Goal: Navigation & Orientation: Find specific page/section

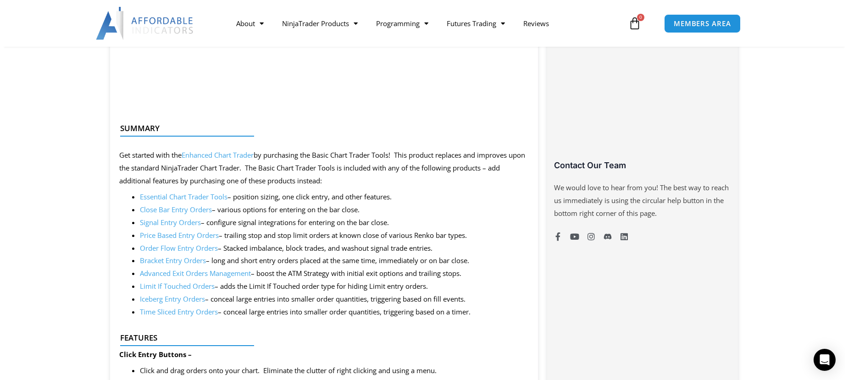
scroll to position [642, 0]
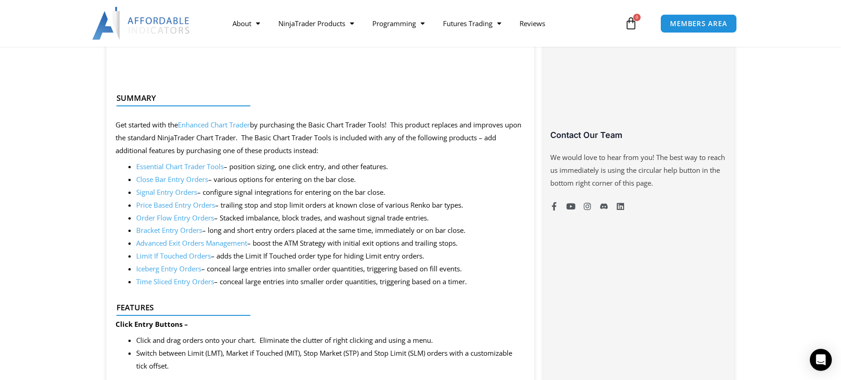
click at [157, 167] on link "Essential Chart Trader Tools" at bounding box center [180, 166] width 88 height 9
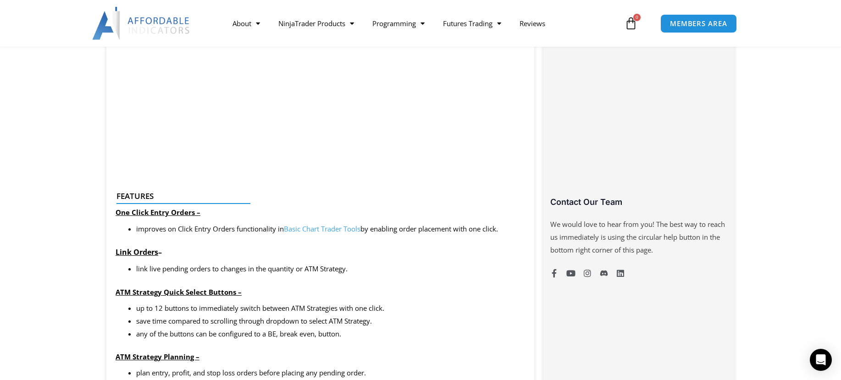
scroll to position [413, 0]
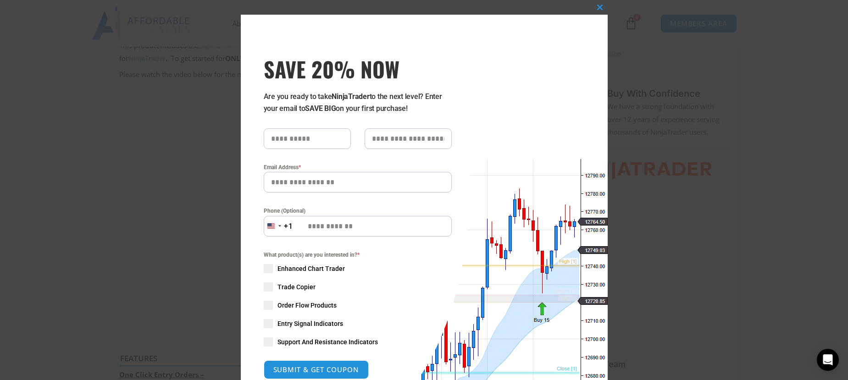
click at [474, 33] on div "Close this module SAVE 20% NOW Are you ready to take NinjaTrader to the next le…" at bounding box center [424, 245] width 367 height 460
click at [597, 7] on span at bounding box center [600, 8] width 15 height 6
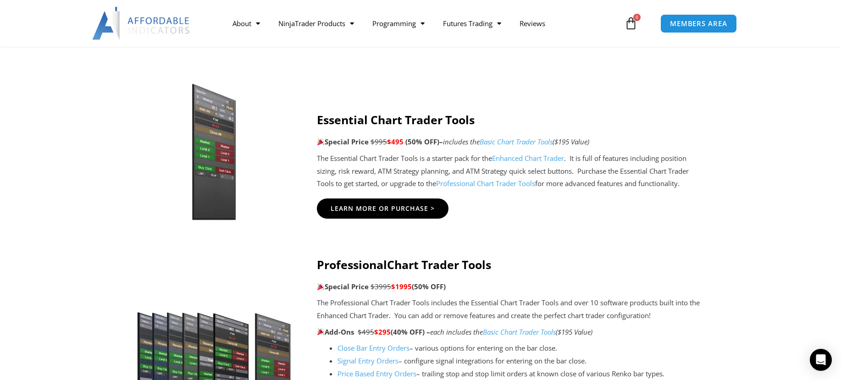
scroll to position [596, 0]
